Goal: Task Accomplishment & Management: Use online tool/utility

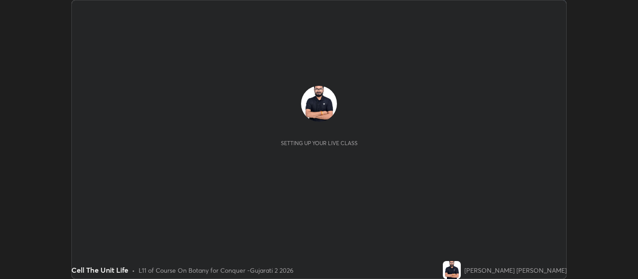
scroll to position [279, 638]
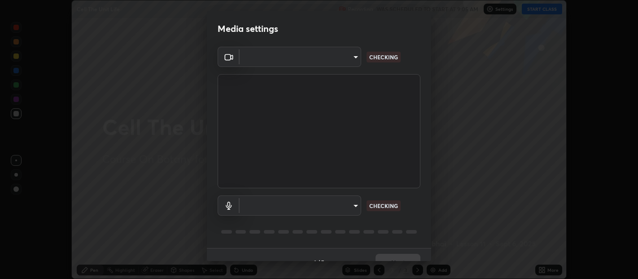
type input "0d049437951fd4140923ddd983d62ee20e888b7fe7080c9a8fddf2b3b9629313"
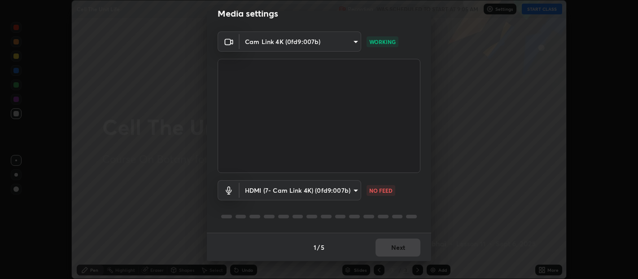
click at [299, 189] on body "Erase all Cell The Unit Life Recording WAS SCHEDULED TO START AT 9:05 AM Settin…" at bounding box center [319, 139] width 638 height 279
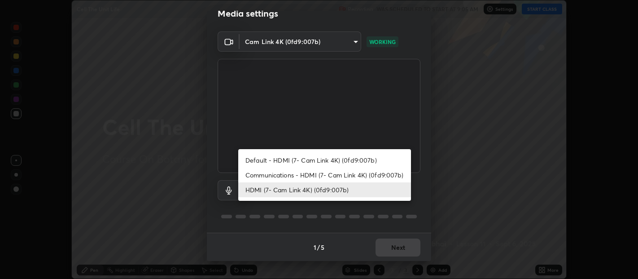
click at [307, 157] on li "Default - HDMI (7- Cam Link 4K) (0fd9:007b)" at bounding box center [324, 160] width 173 height 15
type input "default"
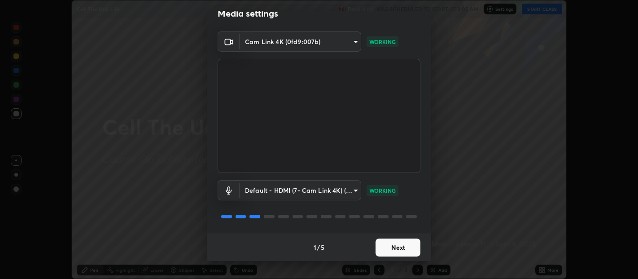
click at [400, 245] on button "Next" at bounding box center [398, 247] width 45 height 18
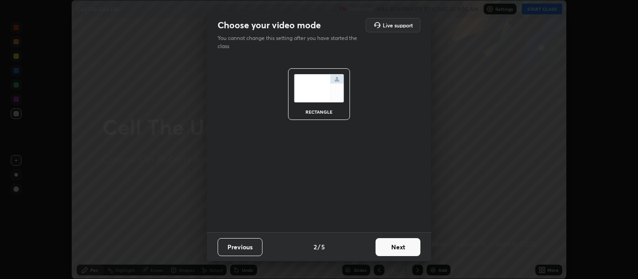
scroll to position [0, 0]
click at [407, 248] on button "Next" at bounding box center [398, 247] width 45 height 18
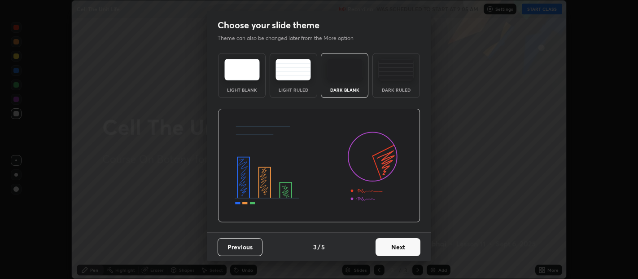
click at [415, 247] on button "Next" at bounding box center [398, 247] width 45 height 18
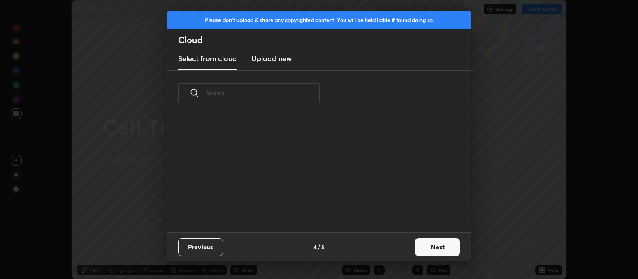
click at [435, 245] on button "Next" at bounding box center [437, 247] width 45 height 18
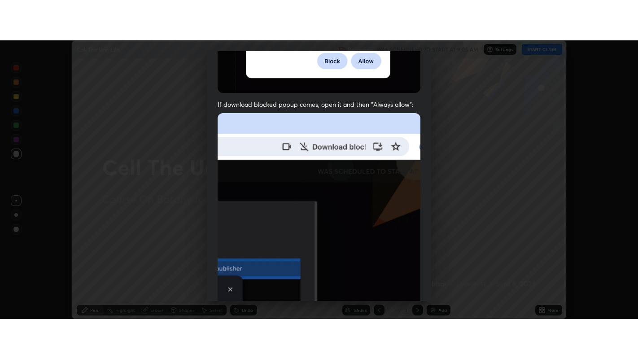
scroll to position [198, 0]
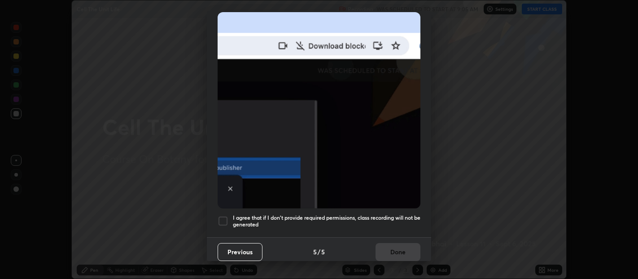
click at [226, 215] on div at bounding box center [223, 220] width 11 height 11
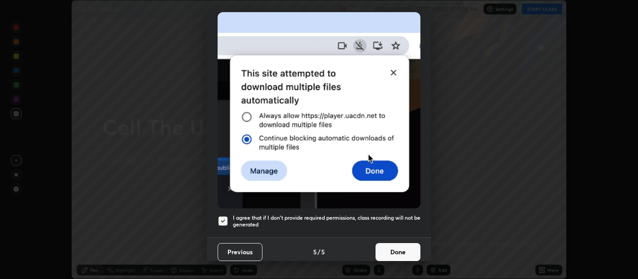
click at [398, 243] on button "Done" at bounding box center [398, 252] width 45 height 18
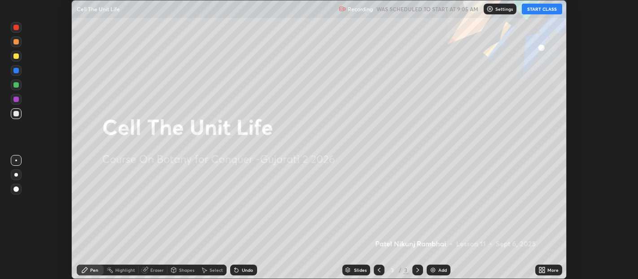
click at [539, 9] on button "START CLASS" at bounding box center [542, 9] width 40 height 11
click at [544, 271] on icon at bounding box center [544, 271] width 2 height 2
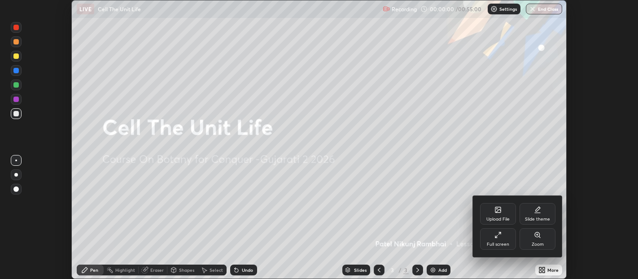
click at [497, 240] on div "Full screen" at bounding box center [498, 239] width 36 height 22
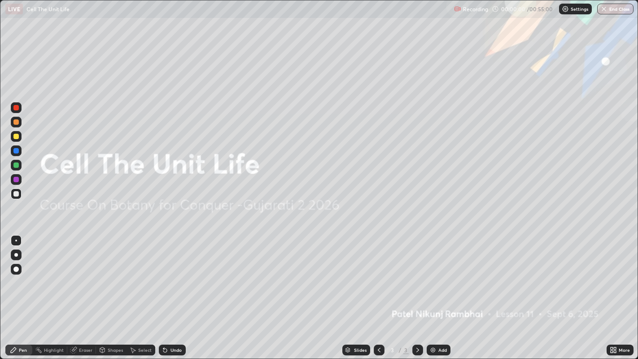
scroll to position [359, 638]
click at [432, 278] on img at bounding box center [433, 350] width 7 height 7
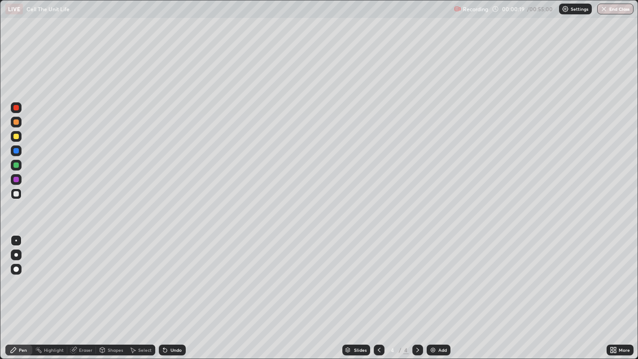
click at [432, 278] on img at bounding box center [433, 350] width 7 height 7
click at [431, 278] on img at bounding box center [433, 350] width 7 height 7
click at [430, 278] on img at bounding box center [433, 350] width 7 height 7
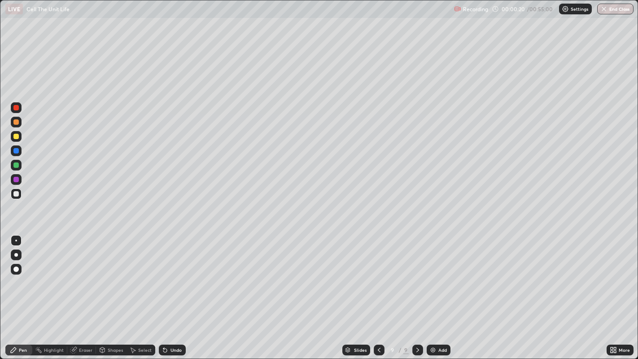
click at [430, 278] on img at bounding box center [433, 350] width 7 height 7
click at [431, 278] on img at bounding box center [433, 350] width 7 height 7
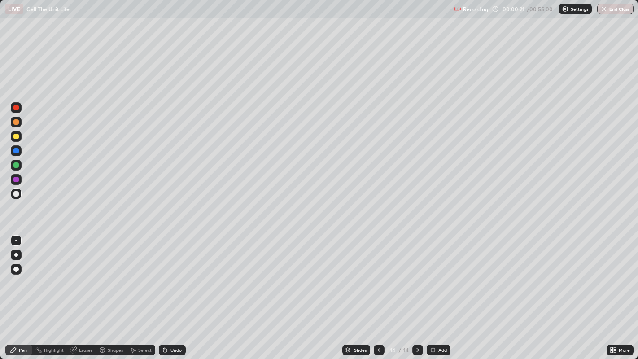
click at [431, 278] on img at bounding box center [433, 350] width 7 height 7
click at [432, 278] on img at bounding box center [433, 350] width 7 height 7
click at [433, 278] on img at bounding box center [433, 350] width 7 height 7
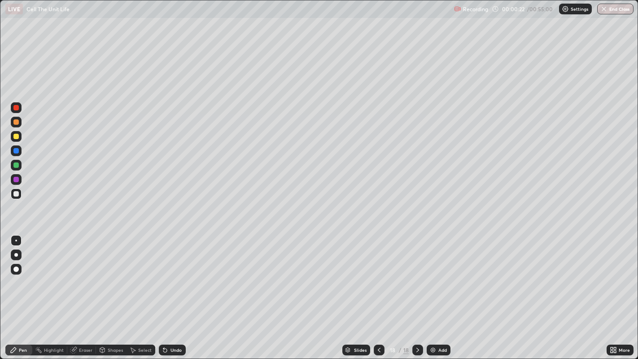
click at [433, 278] on img at bounding box center [433, 350] width 7 height 7
click at [378, 278] on icon at bounding box center [379, 350] width 3 height 4
click at [378, 278] on icon at bounding box center [378, 350] width 7 height 7
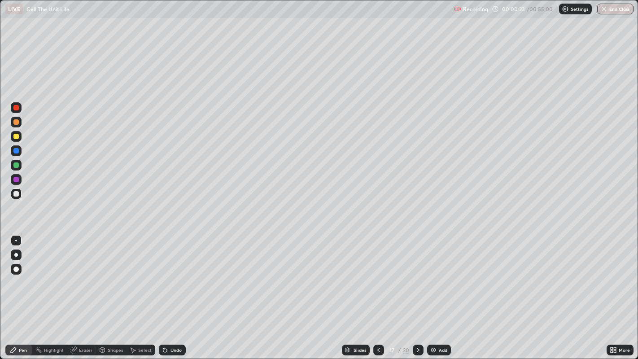
click at [378, 278] on icon at bounding box center [378, 350] width 7 height 7
click at [378, 278] on icon at bounding box center [379, 350] width 3 height 4
click at [378, 278] on icon at bounding box center [378, 350] width 7 height 7
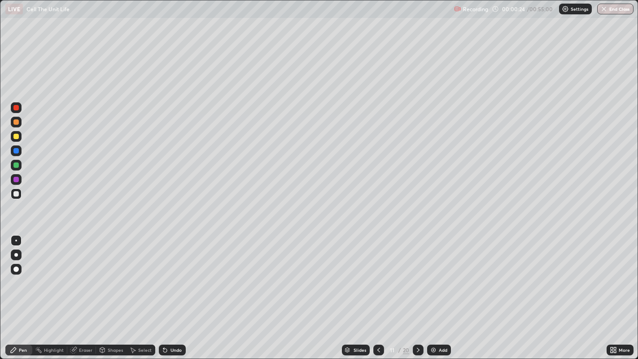
click at [378, 278] on icon at bounding box center [378, 350] width 7 height 7
click at [378, 278] on icon at bounding box center [379, 350] width 3 height 4
click at [378, 278] on icon at bounding box center [378, 350] width 7 height 7
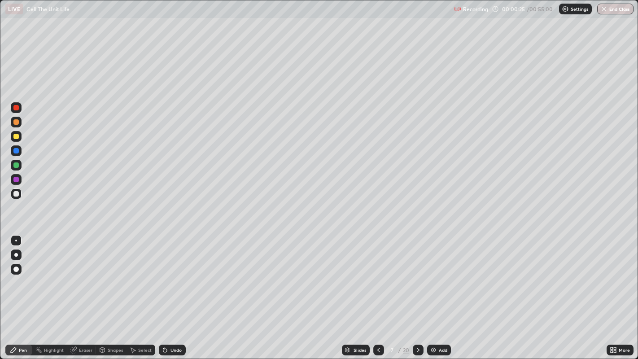
click at [379, 278] on icon at bounding box center [378, 350] width 7 height 7
click at [377, 278] on icon at bounding box center [378, 350] width 7 height 7
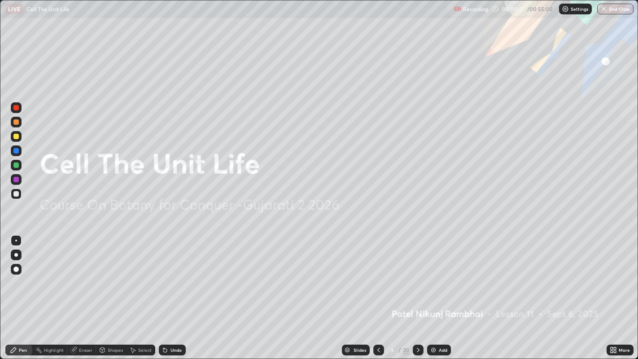
click at [417, 278] on icon at bounding box center [418, 350] width 3 height 4
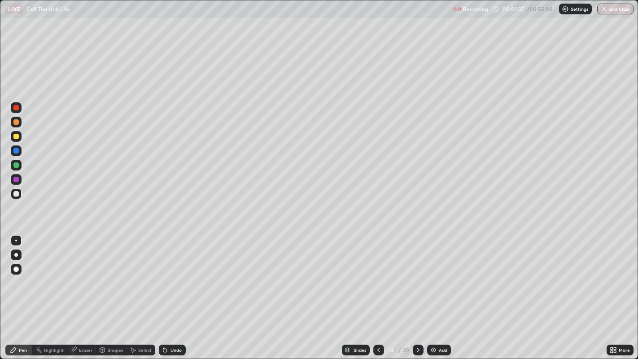
click at [17, 254] on div at bounding box center [16, 255] width 4 height 4
click at [17, 135] on div at bounding box center [15, 136] width 5 height 5
click at [18, 194] on div at bounding box center [15, 193] width 5 height 5
click at [16, 194] on div at bounding box center [15, 193] width 5 height 5
click at [14, 135] on div at bounding box center [15, 136] width 5 height 5
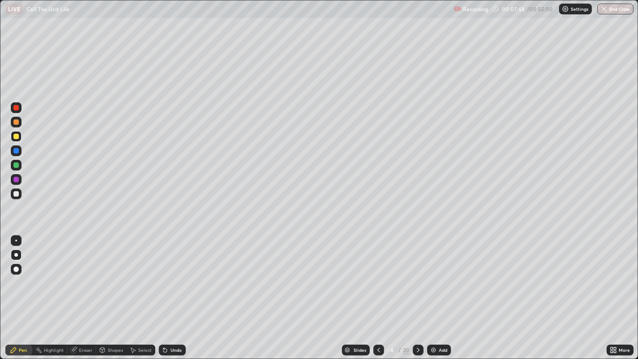
click at [418, 278] on icon at bounding box center [418, 350] width 7 height 7
click at [18, 195] on div at bounding box center [15, 193] width 5 height 5
click at [17, 124] on div at bounding box center [15, 121] width 5 height 5
click at [14, 193] on div at bounding box center [15, 193] width 5 height 5
click at [17, 165] on div at bounding box center [15, 165] width 5 height 5
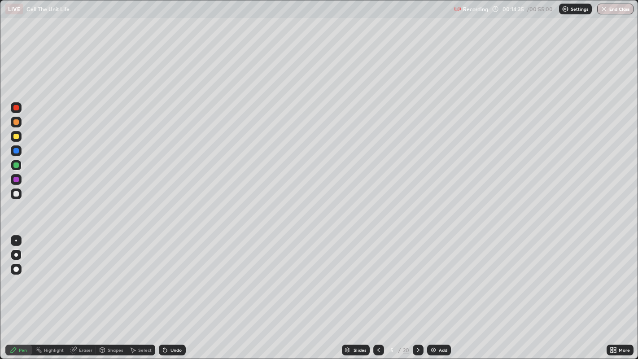
click at [109, 278] on div "Shapes" at bounding box center [115, 350] width 15 height 4
click at [78, 278] on div "Eraser" at bounding box center [81, 350] width 29 height 11
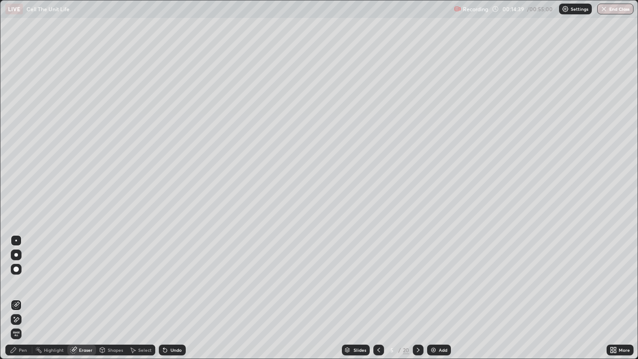
click at [22, 278] on div "Pen" at bounding box center [23, 350] width 8 height 4
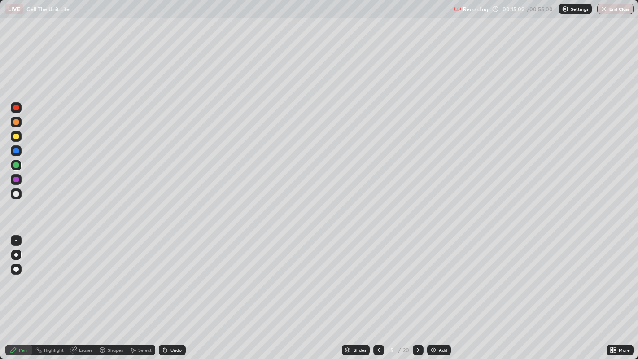
click at [17, 122] on div at bounding box center [15, 121] width 5 height 5
click at [80, 278] on div "Eraser" at bounding box center [81, 350] width 29 height 11
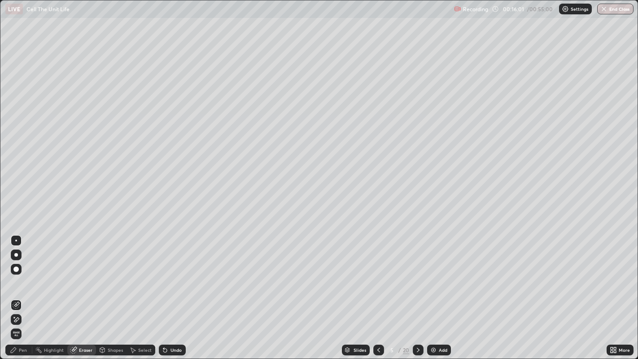
click at [28, 278] on div "Pen" at bounding box center [18, 350] width 27 height 11
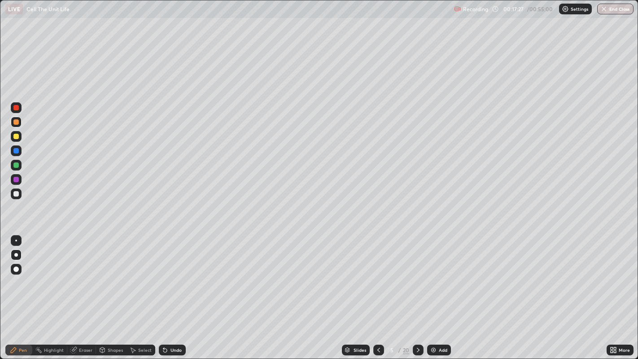
click at [17, 136] on div at bounding box center [15, 136] width 5 height 5
click at [17, 150] on div at bounding box center [15, 150] width 5 height 5
click at [75, 278] on icon at bounding box center [74, 349] width 5 height 4
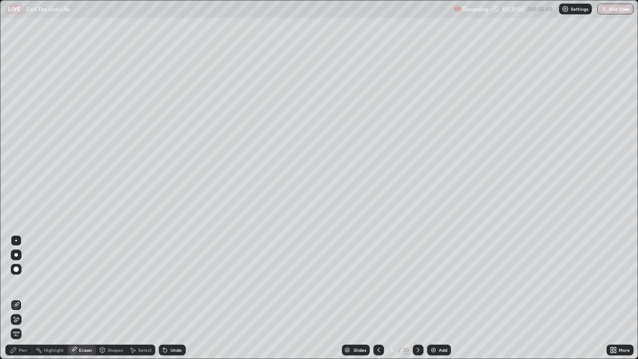
click at [16, 278] on icon at bounding box center [13, 350] width 7 height 7
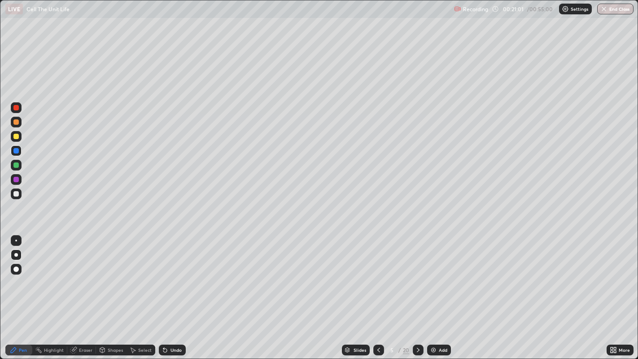
click at [18, 191] on div at bounding box center [16, 194] width 11 height 11
click at [88, 278] on div "Eraser" at bounding box center [85, 350] width 13 height 4
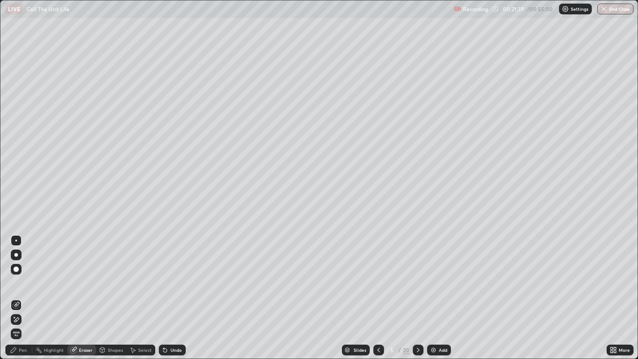
click at [25, 278] on div "Pen" at bounding box center [23, 350] width 8 height 4
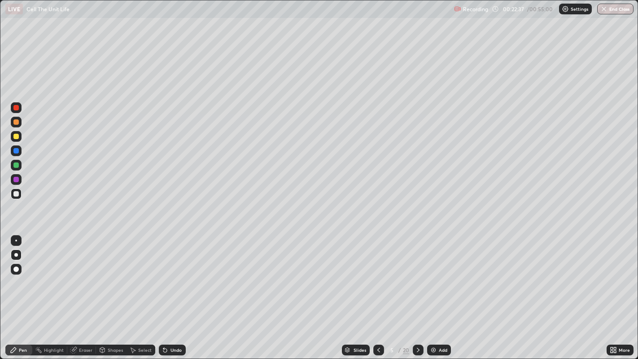
click at [418, 278] on icon at bounding box center [418, 350] width 7 height 7
click at [110, 278] on div "Shapes" at bounding box center [115, 350] width 15 height 4
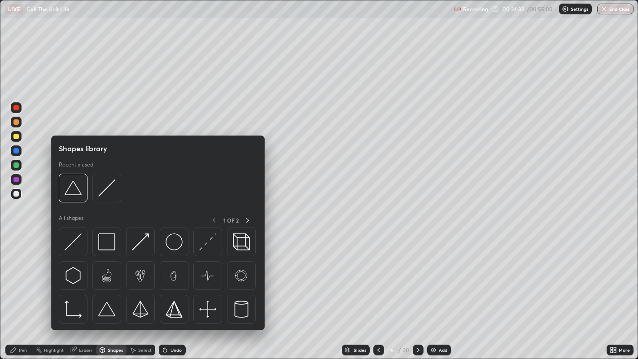
click at [81, 278] on div "Eraser" at bounding box center [85, 350] width 13 height 4
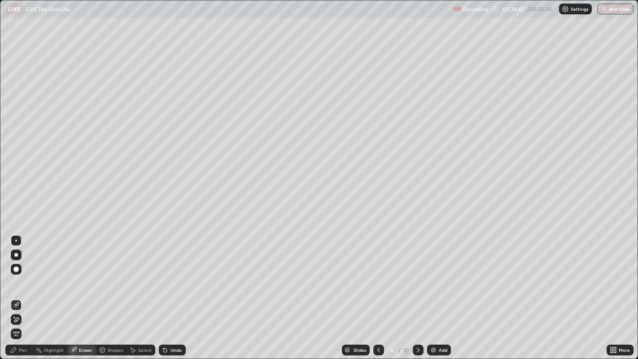
click at [26, 278] on div "Pen" at bounding box center [23, 350] width 8 height 4
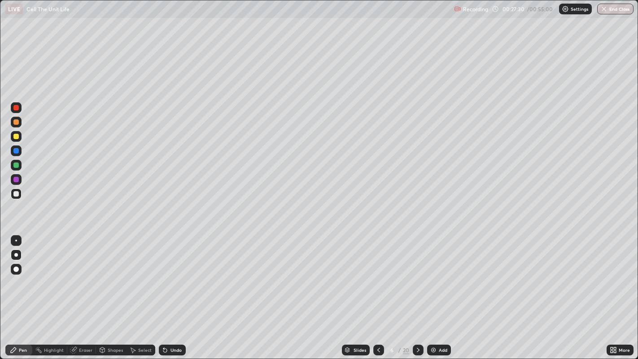
click at [379, 278] on div at bounding box center [379, 350] width 11 height 11
click at [376, 278] on icon at bounding box center [378, 350] width 7 height 7
click at [417, 278] on icon at bounding box center [418, 350] width 3 height 4
click at [418, 278] on icon at bounding box center [418, 350] width 7 height 7
click at [15, 192] on div at bounding box center [15, 193] width 5 height 5
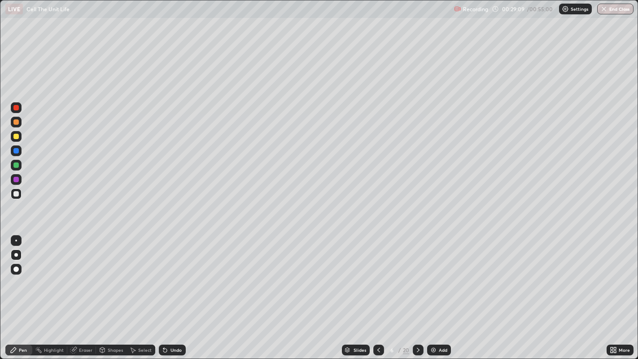
click at [18, 138] on div at bounding box center [15, 136] width 5 height 5
click at [15, 193] on div at bounding box center [15, 193] width 5 height 5
click at [417, 278] on icon at bounding box center [418, 350] width 7 height 7
click at [79, 278] on div "Eraser" at bounding box center [85, 350] width 13 height 4
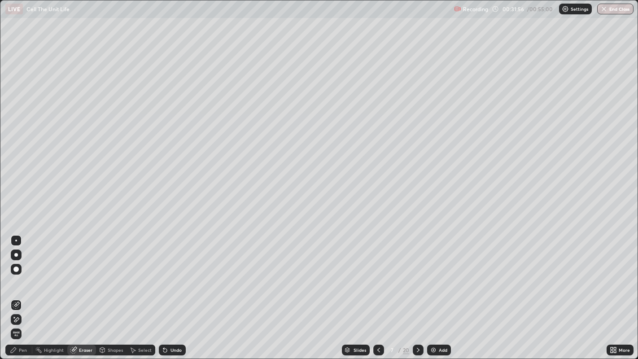
click at [20, 278] on div "Pen" at bounding box center [23, 350] width 8 height 4
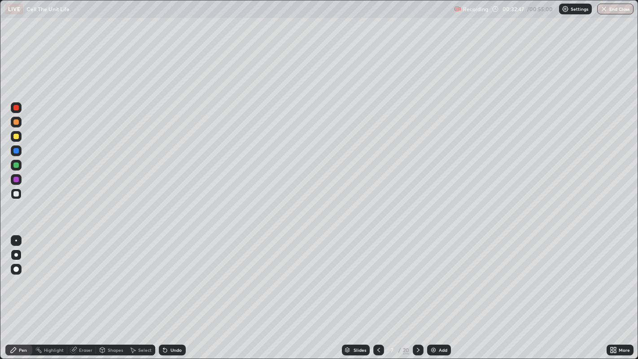
click at [77, 278] on div "Eraser" at bounding box center [81, 350] width 29 height 11
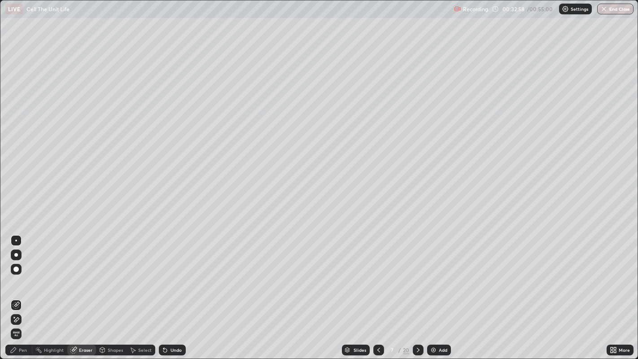
click at [22, 278] on div "Pen" at bounding box center [23, 350] width 8 height 4
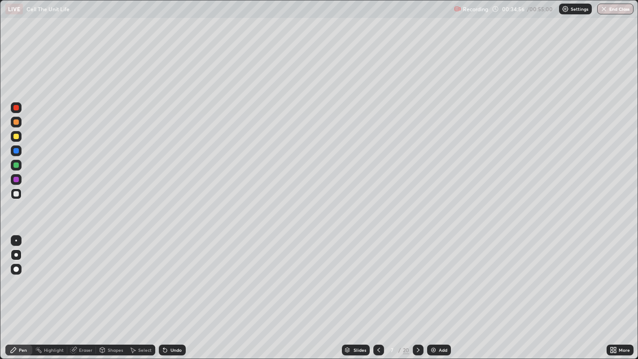
click at [21, 137] on div at bounding box center [16, 136] width 11 height 11
click at [15, 193] on div at bounding box center [15, 193] width 5 height 5
click at [16, 123] on div at bounding box center [15, 121] width 5 height 5
click at [16, 166] on div at bounding box center [15, 165] width 5 height 5
click at [16, 135] on div at bounding box center [15, 136] width 5 height 5
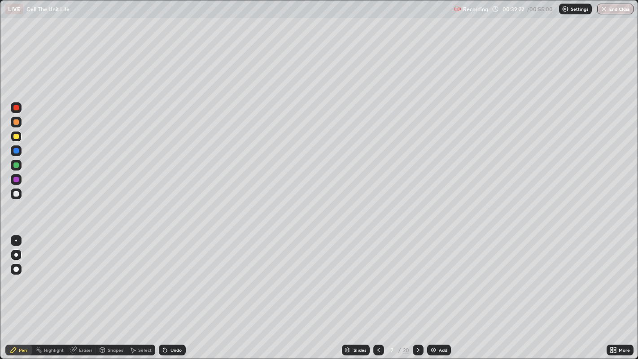
click at [17, 109] on div at bounding box center [15, 107] width 5 height 5
click at [18, 194] on div at bounding box center [15, 193] width 5 height 5
click at [418, 278] on icon at bounding box center [418, 350] width 7 height 7
click at [618, 7] on button "End Class" at bounding box center [615, 9] width 35 height 11
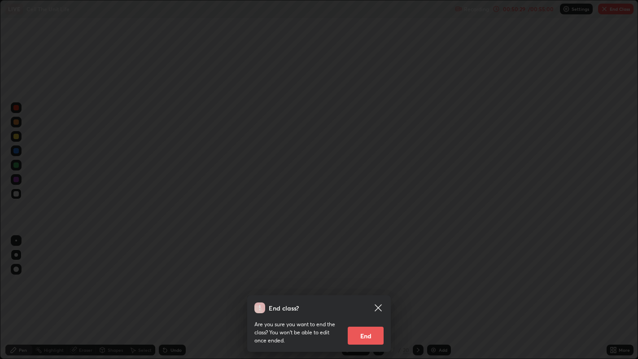
click at [369, 278] on button "End" at bounding box center [366, 336] width 36 height 18
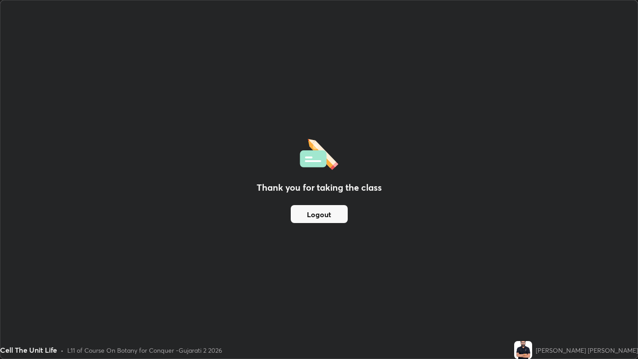
click at [312, 213] on button "Logout" at bounding box center [319, 214] width 57 height 18
